Goal: Find specific page/section: Find specific page/section

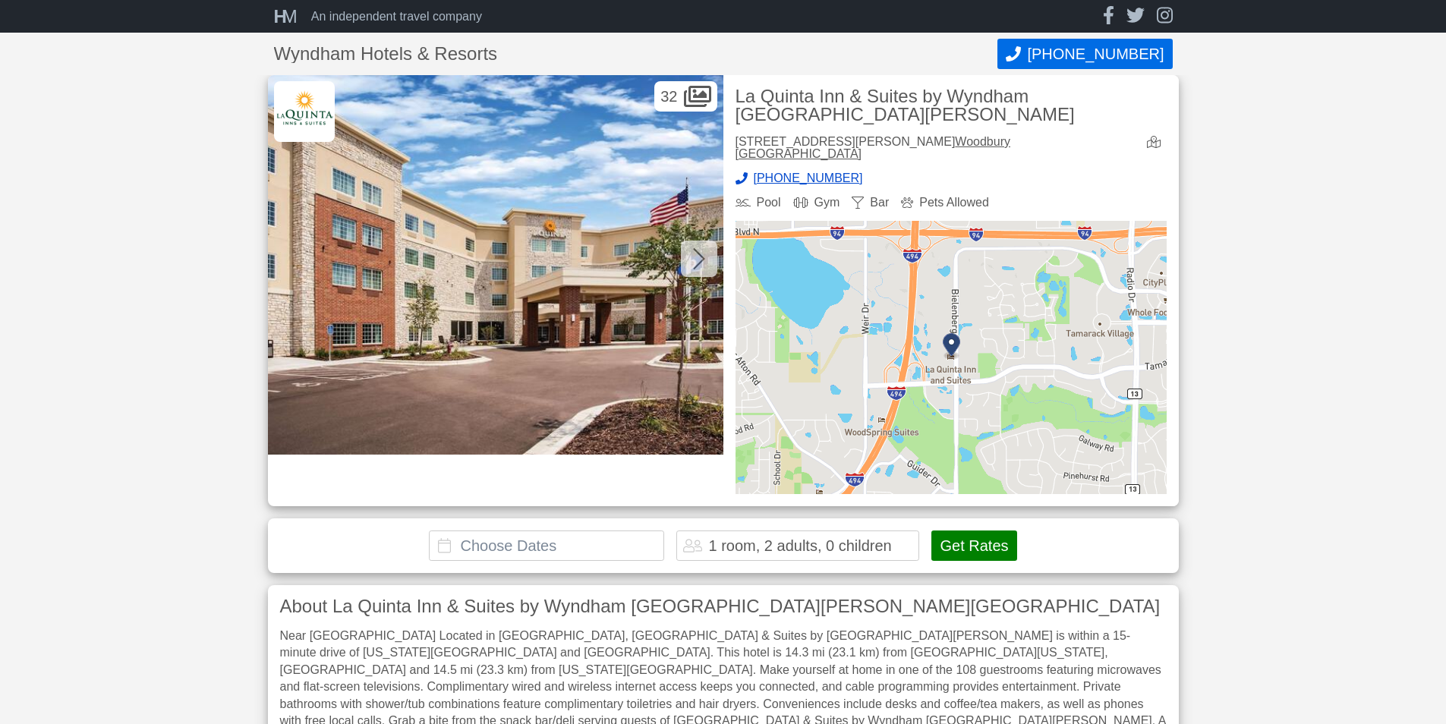
click at [870, 141] on link "Woodbury [GEOGRAPHIC_DATA]" at bounding box center [873, 147] width 275 height 25
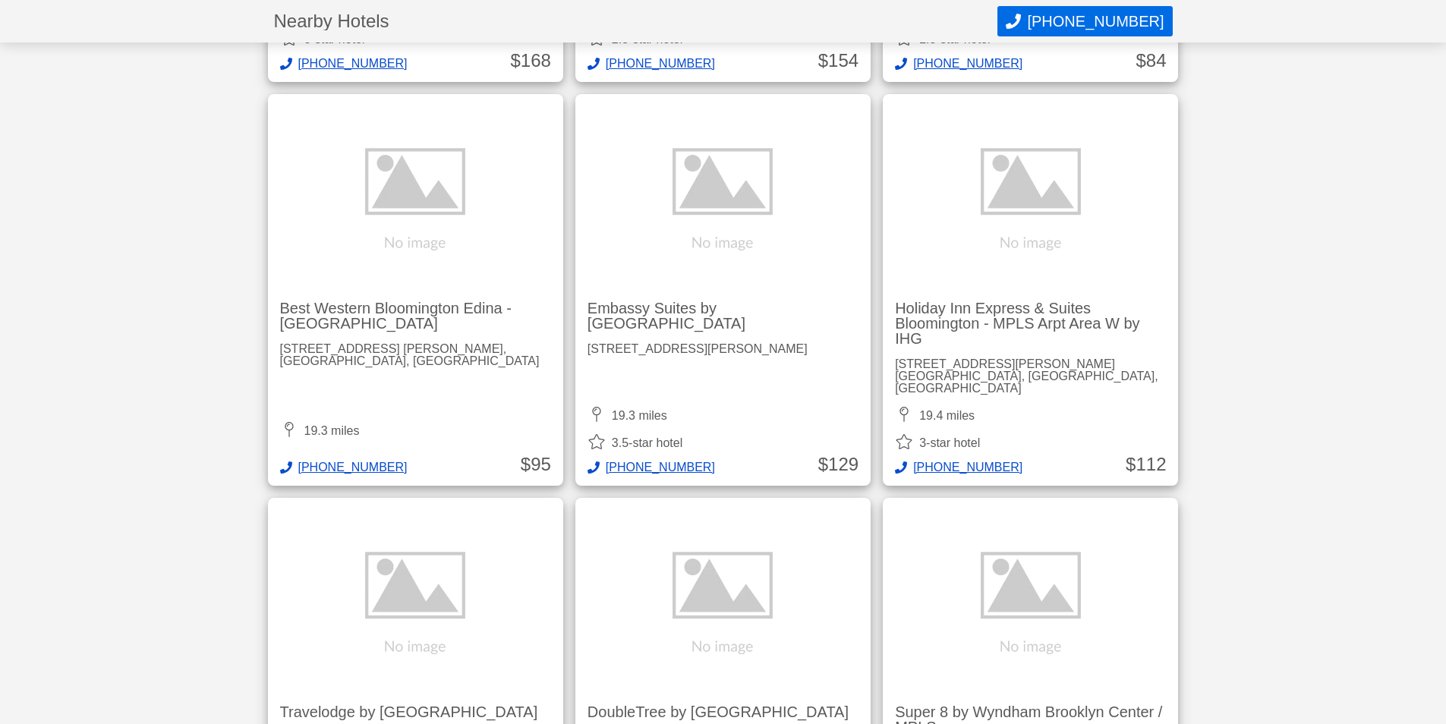
scroll to position [25119, 0]
